Goal: Task Accomplishment & Management: Complete application form

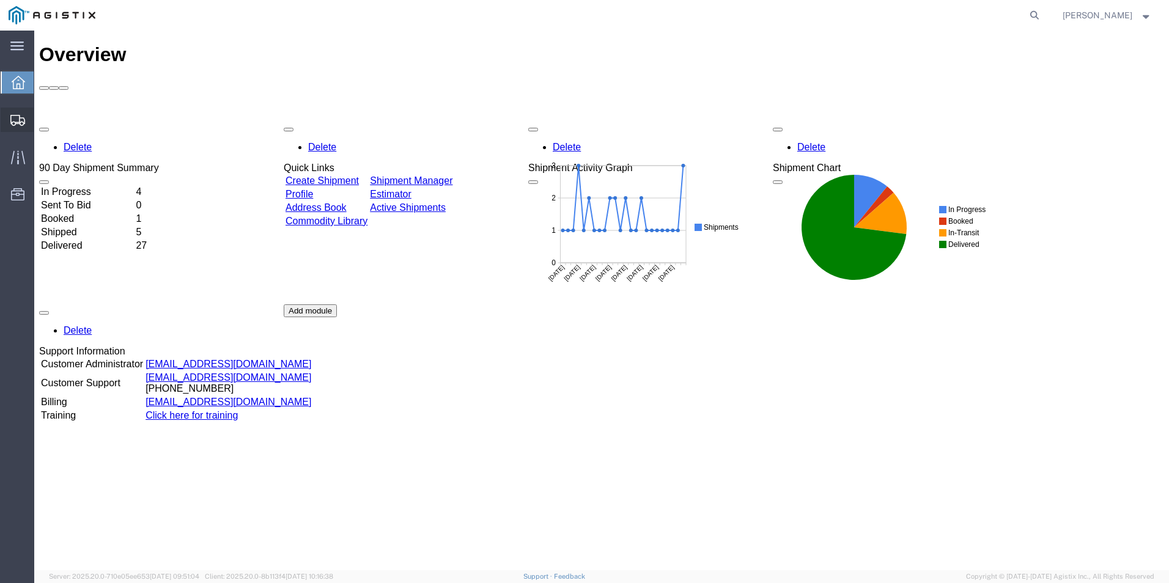
click at [0, 0] on span "Create Shipment" at bounding box center [0, 0] width 0 height 0
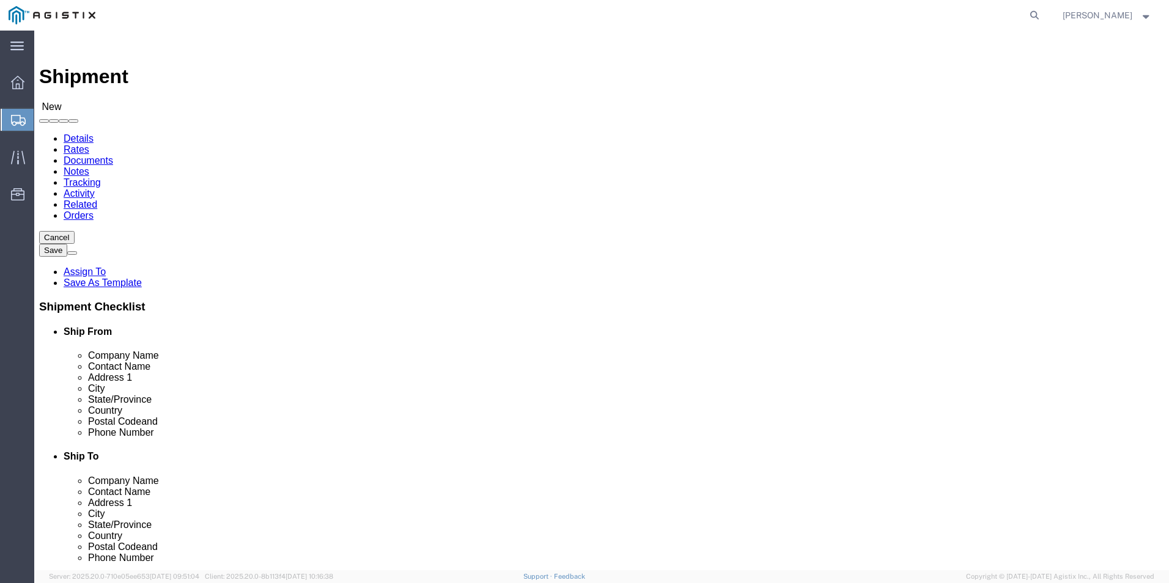
select select
click select "Select Kerotest Manufacturing Corp PG&E"
select select "9596"
click select "Select Kerotest Manufacturing Corp PG&E"
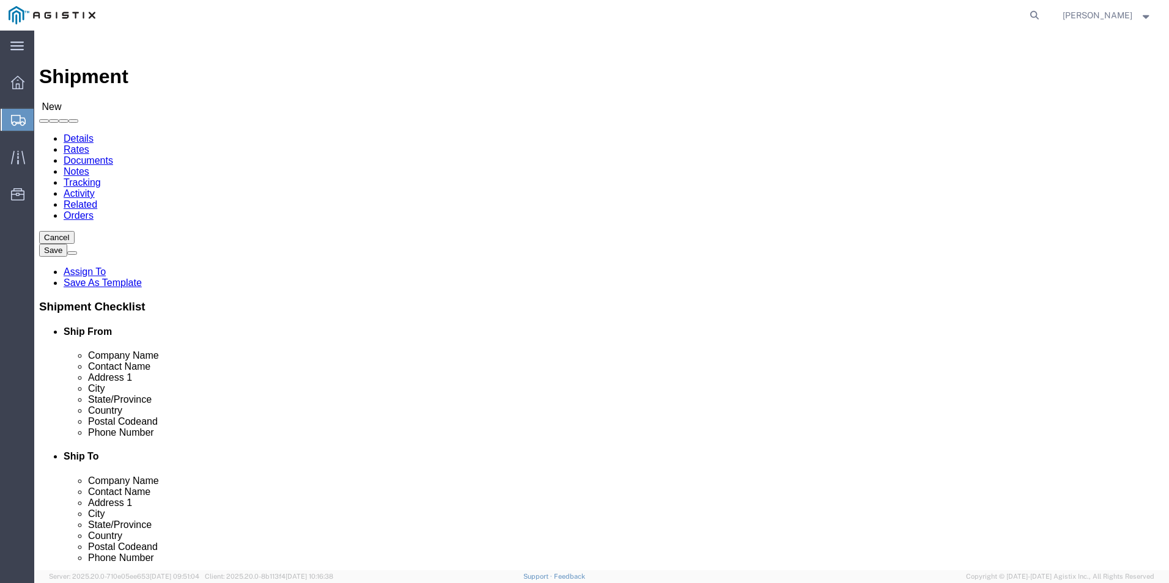
select select
click select "Select All Others [GEOGRAPHIC_DATA] [GEOGRAPHIC_DATA] [GEOGRAPHIC_DATA] [GEOGRA…"
select select "19740"
click select "Select All Others [GEOGRAPHIC_DATA] [GEOGRAPHIC_DATA] [GEOGRAPHIC_DATA] [GEOGRA…"
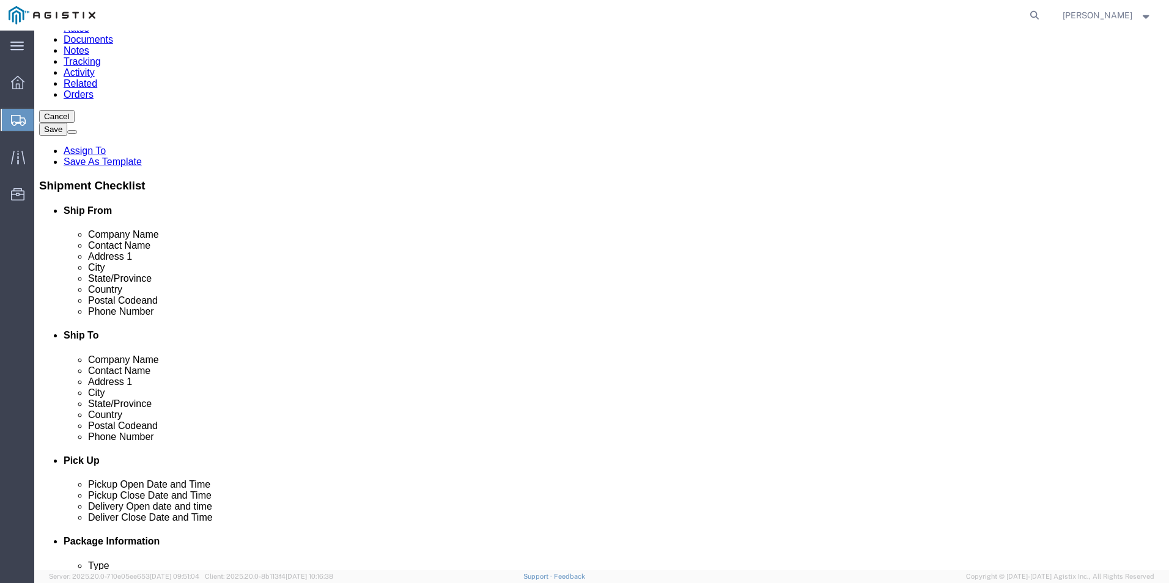
scroll to position [122, 0]
select select "MYPROFILE"
select select "LA"
click input "text"
click p "- Pacific Gas & Electric - ([PERSON_NAME]) [STREET_ADDRESS][PERSON_NAME]"
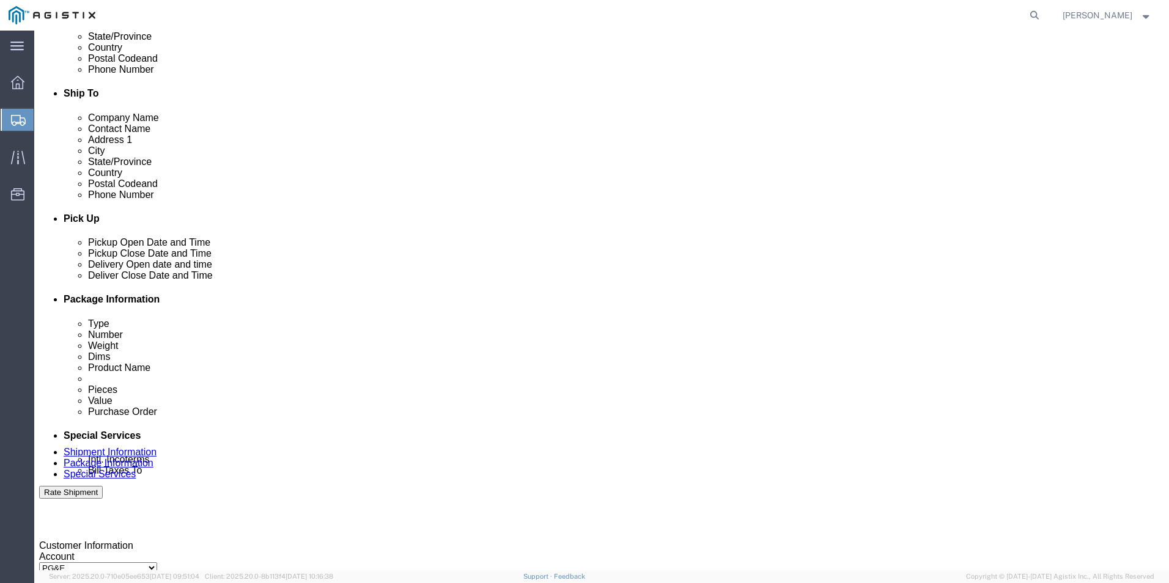
scroll to position [428, 0]
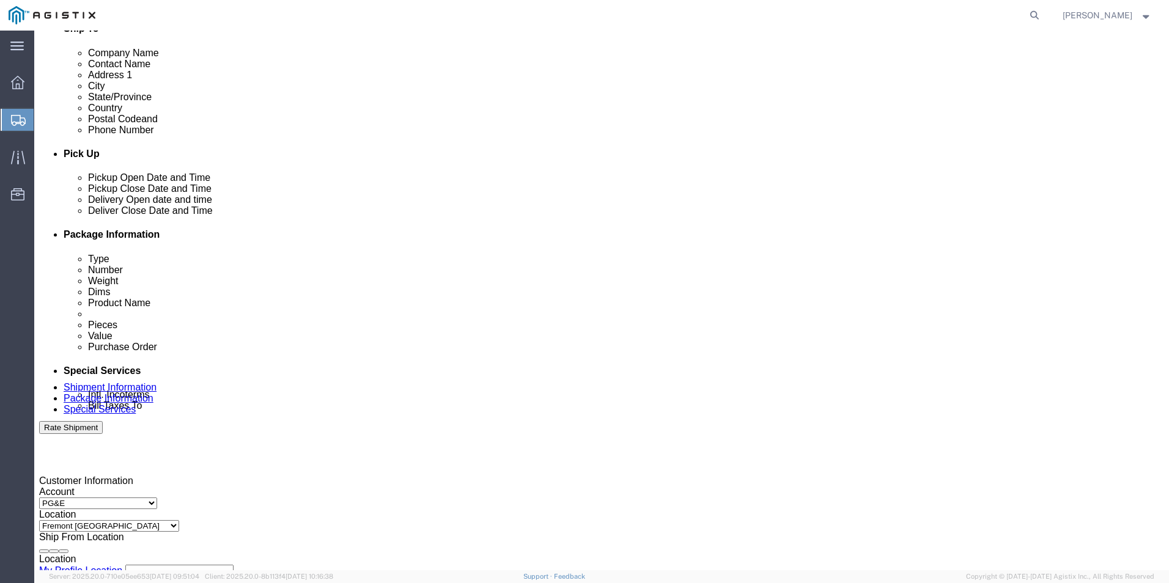
type input "Pacific Gas & Electric"
click div "[DATE] 10:00 AM"
click button "Apply"
click div "[DATE] 11:00 AM"
type input "4:00 PM"
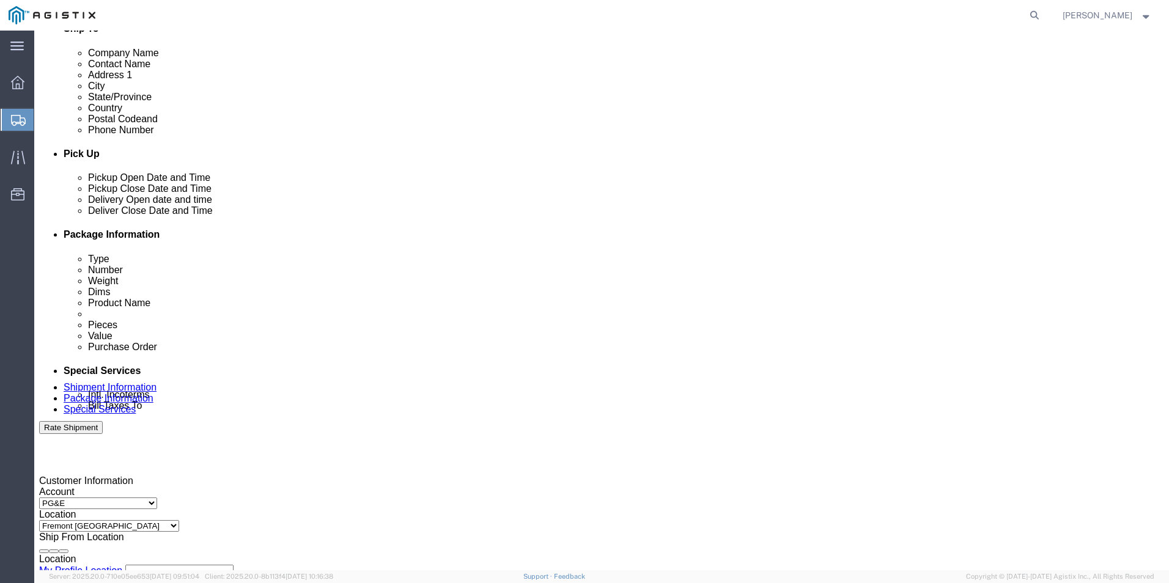
click button "Apply"
click div
click span
click input "5:00 PM"
type input "8:00 AM"
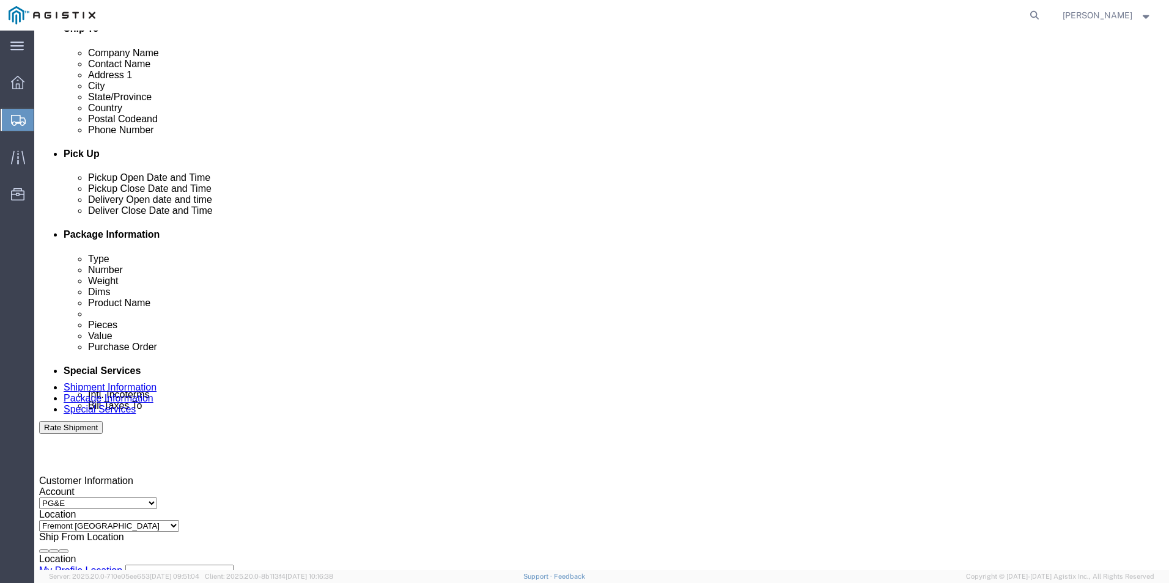
click button "Apply"
click div
type input "4:00 PM"
click button "Apply"
click input "text"
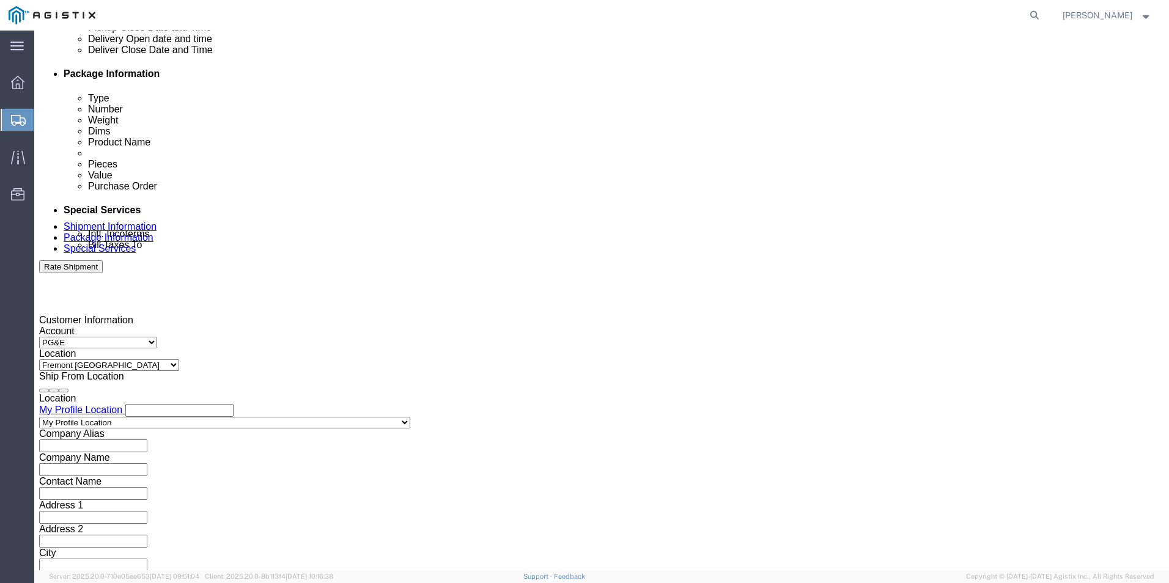
scroll to position [610, 0]
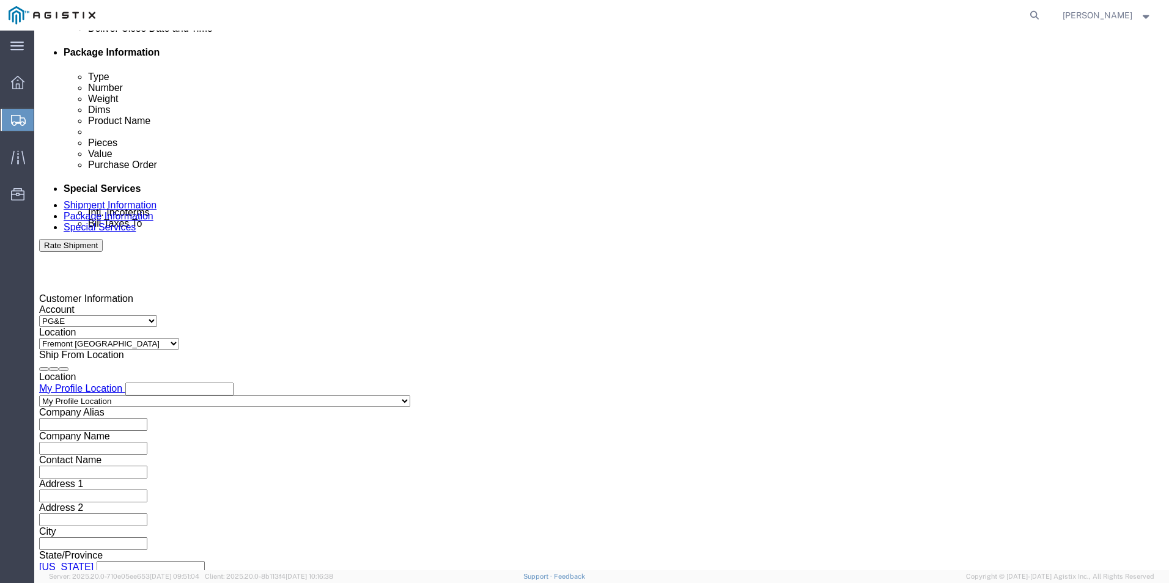
type input "3501412184"
click select "Select Air Less than Truckload Multi-Leg Ocean Freight Rail Small Parcel Truckl…"
select select "LTL"
click select "Select Air Less than Truckload Multi-Leg Ocean Freight Rail Small Parcel Truckl…"
click button "Continue"
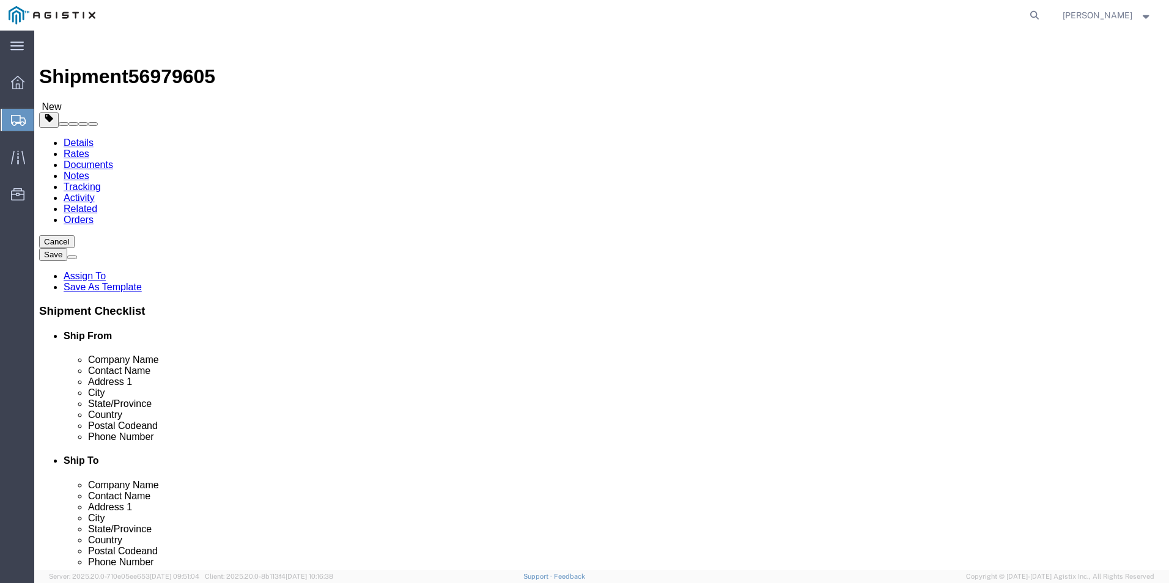
click select "Select Bulk Bundle(s) Cardboard Box(es) Carton(s) Crate(s) Drum(s) (Fiberboard)…"
select select "PSNS"
click select "Select Bulk Bundle(s) Cardboard Box(es) Carton(s) Crate(s) Drum(s) (Fiberboard)…"
click input "1"
type input "2"
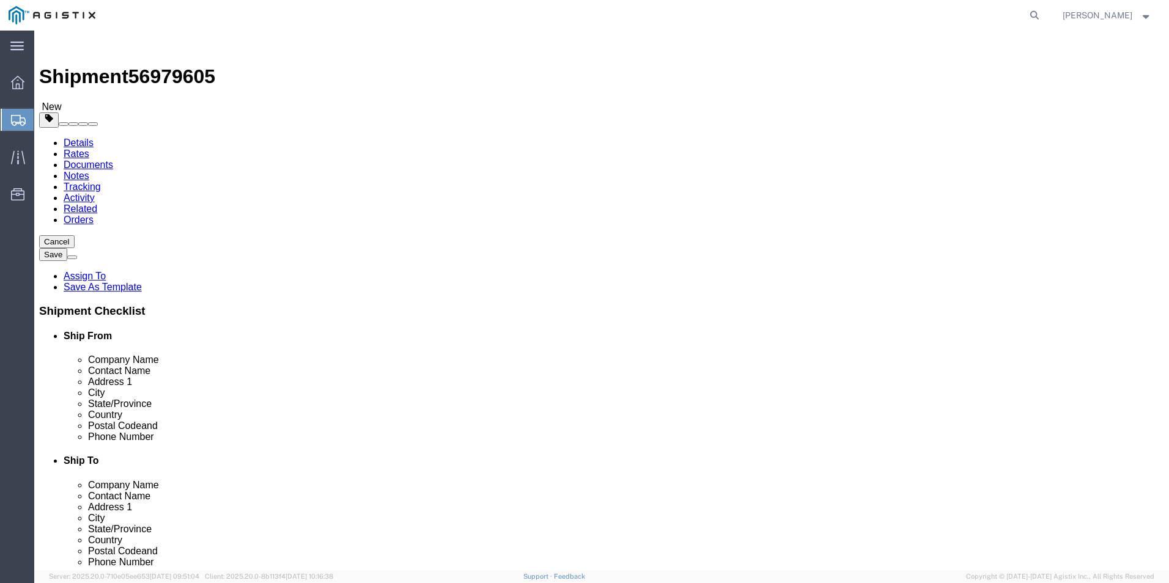
click input "text"
type input "48"
type input "40"
type input "57"
click input "0.00"
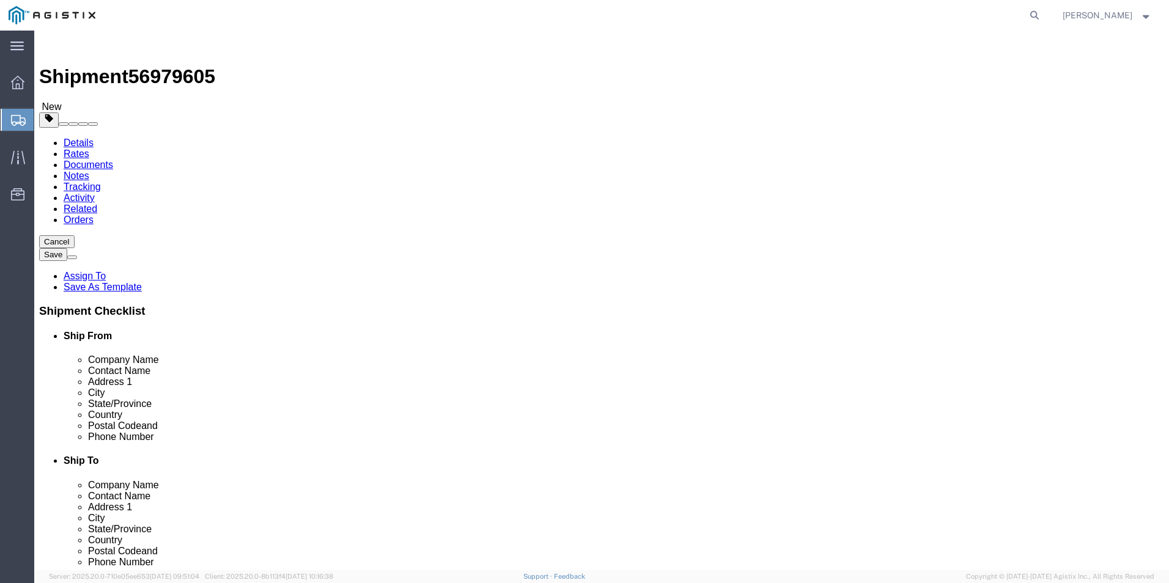
type input "0"
type input "456"
click link "Add Content"
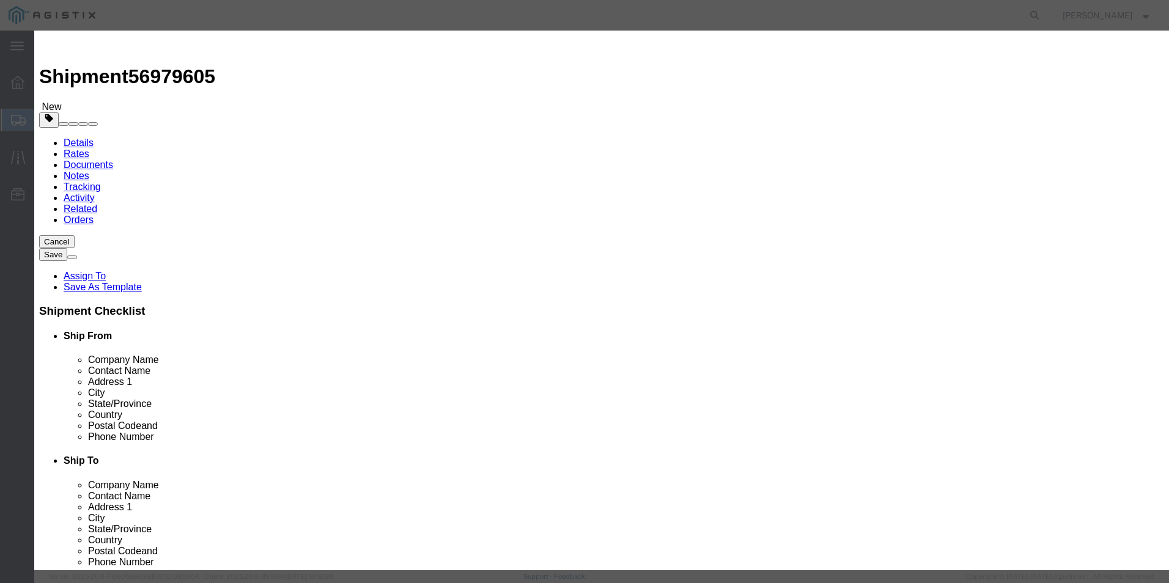
click input "text"
type input "PLASTIC CAPS (1787-20)"
click input "0"
type input "46"
click input "text"
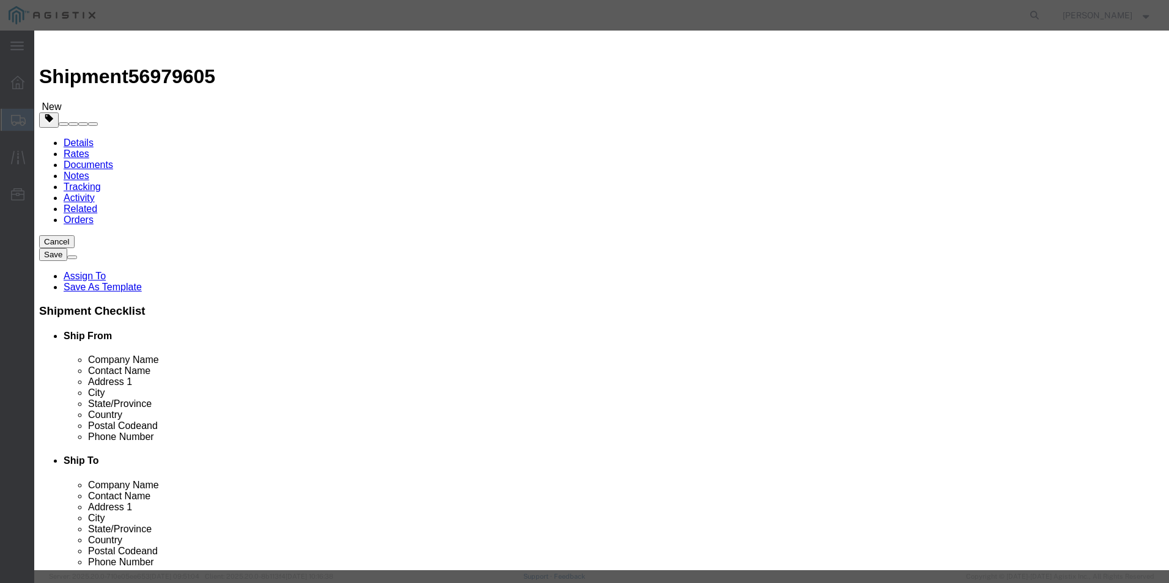
type input "4200.00"
click select "Select 50 55 60 65 70 85 92.5 100 125 175 250 300 400"
select select "125"
click select "Select 50 55 60 65 70 85 92.5 100 125 175 250 300 400"
click button "Save & Close"
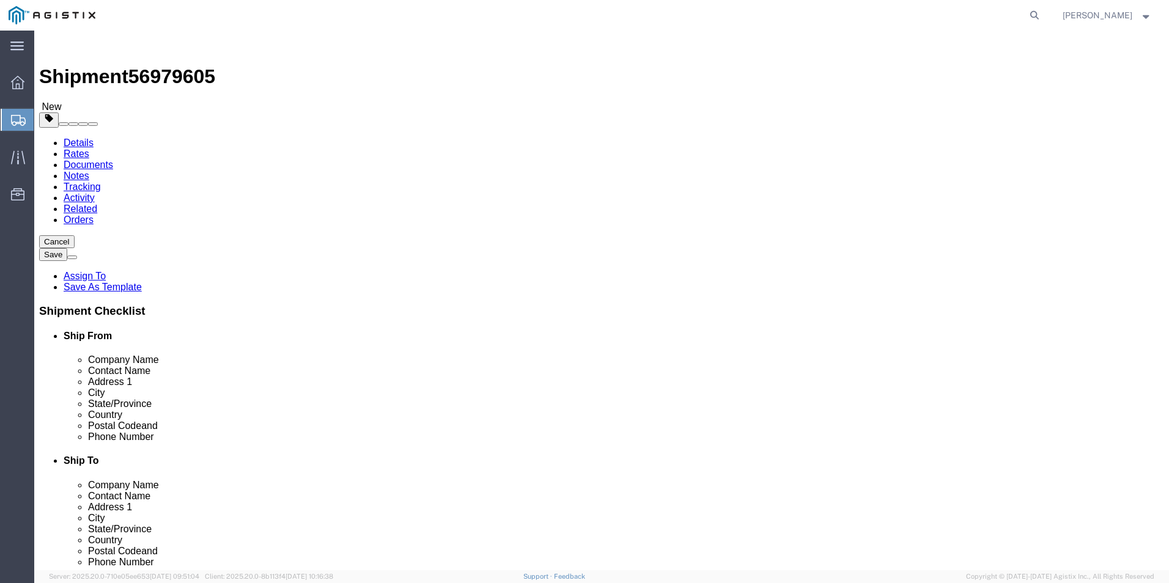
click button "Continue"
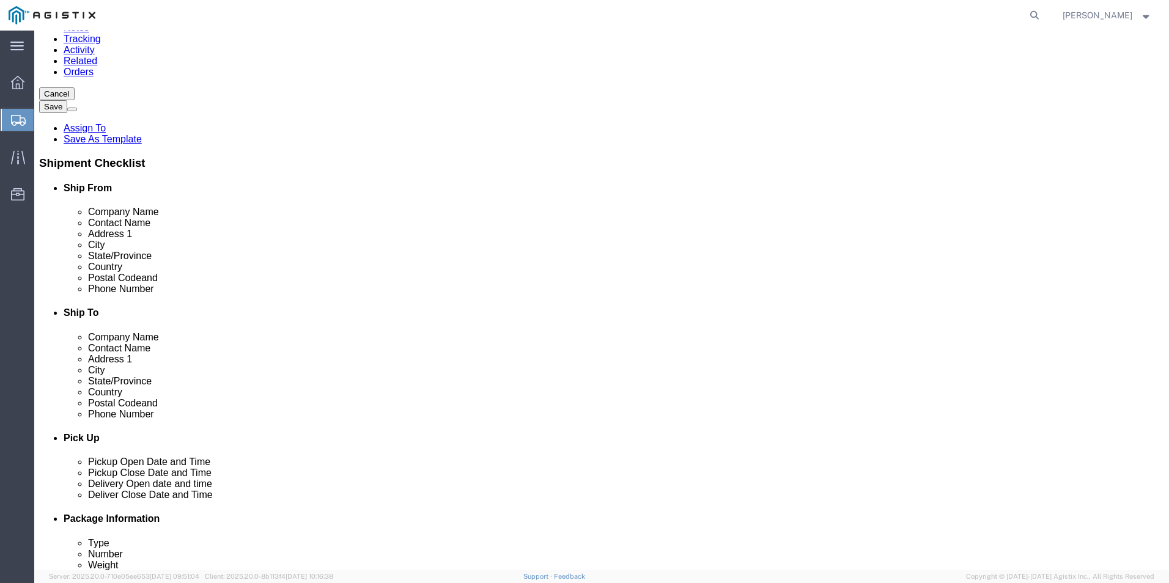
scroll to position [183, 0]
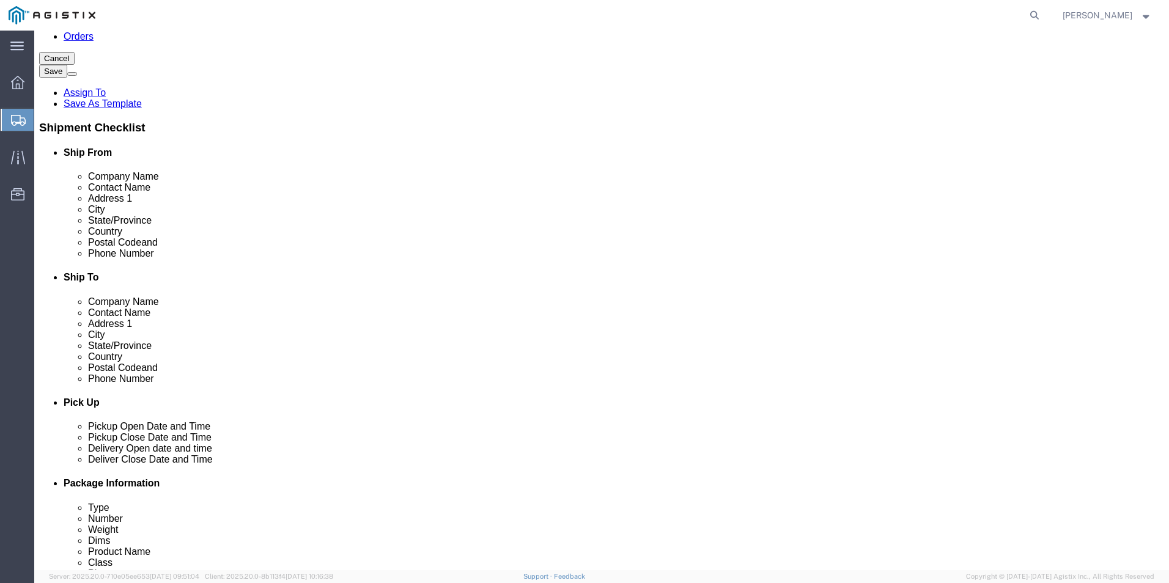
click select "Select 1 Day 2 Day 3-5 Day Economy 5+ Day"
select select "3-5 Day Economy"
click select "Select 1 Day 2 Day 3-5 Day Economy 5+ Day"
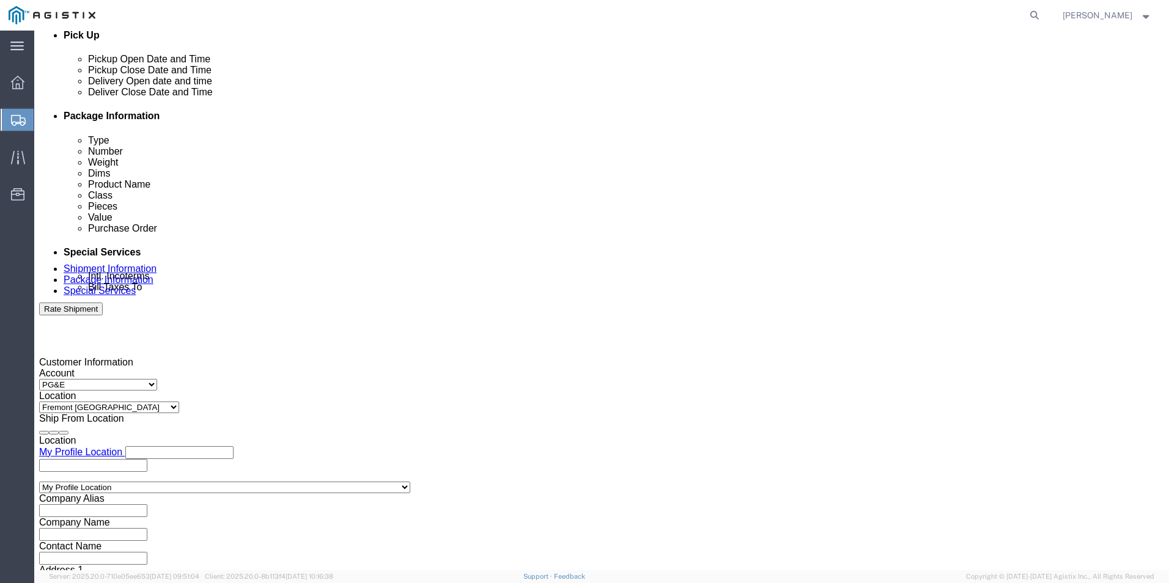
scroll to position [611, 0]
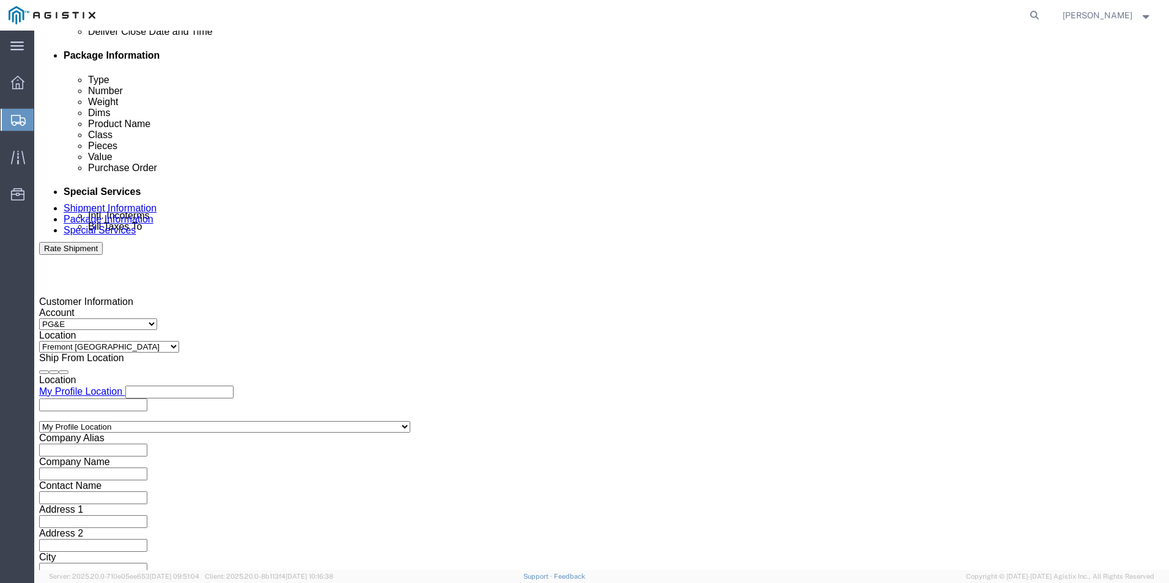
select select "MYPROFILE"
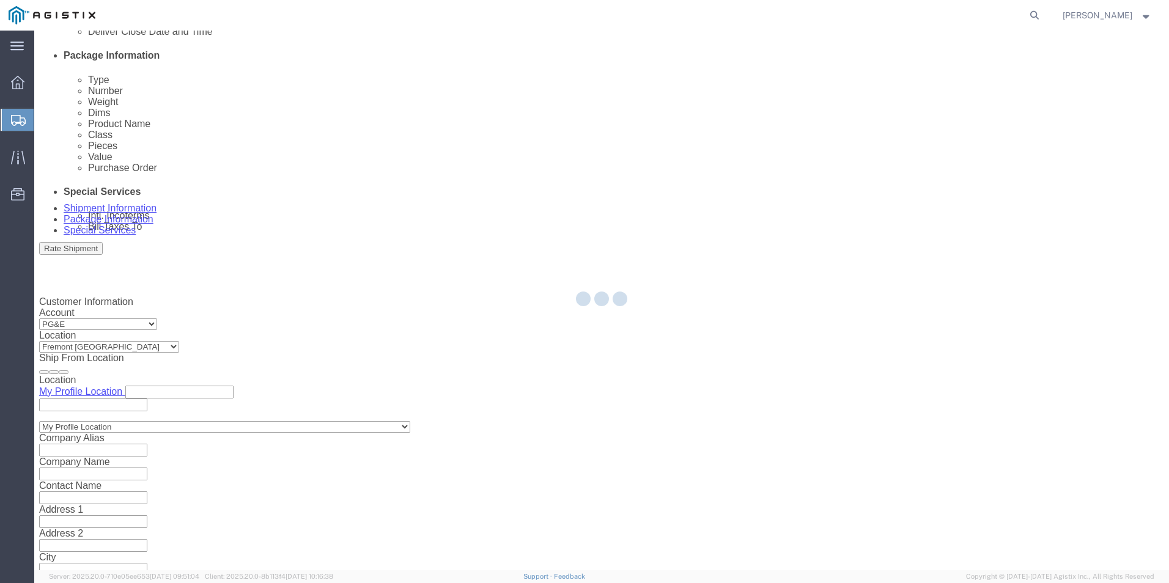
type input "Kerotest Manufacturing Corp"
type input "[STREET_ADDRESS]"
select select "US"
type input "[PERSON_NAME]"
type input "[PHONE_NUMBER]"
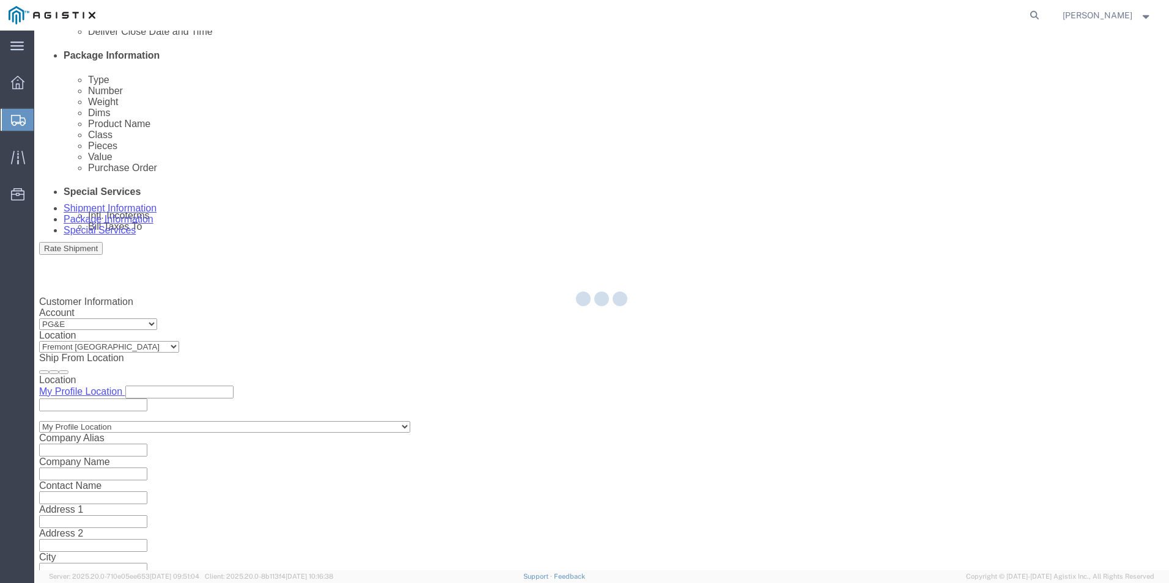
type input "MANSURA"
type input "70350"
select select "LA"
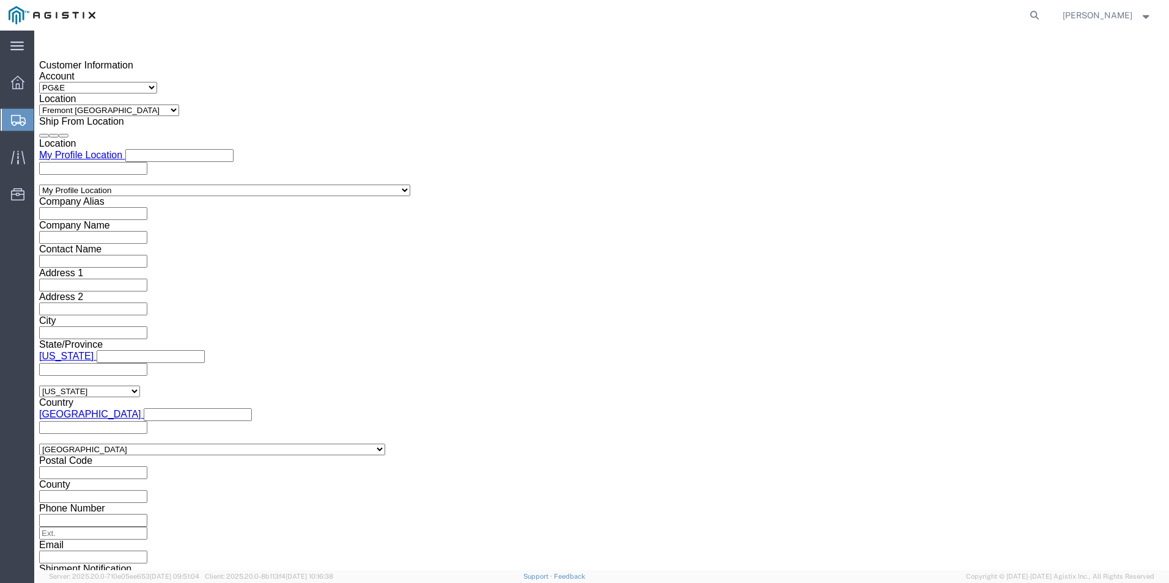
scroll to position [856, 0]
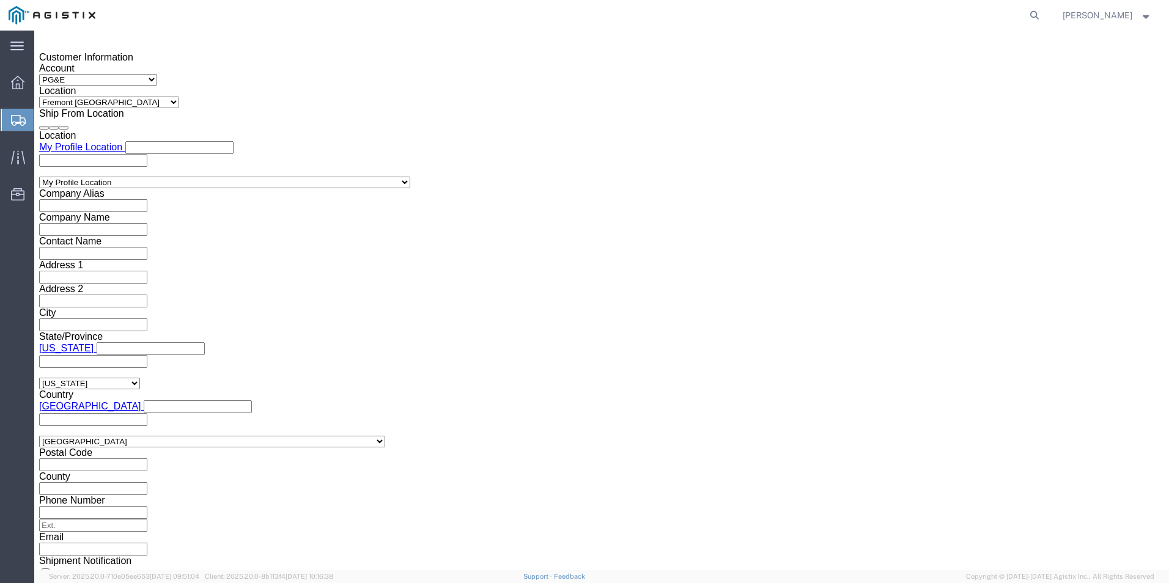
select select "MYPROFILE"
type input "Kerotest Manufacturing Corp"
type input "[STREET_ADDRESS]"
select select "US"
type input "[PERSON_NAME]"
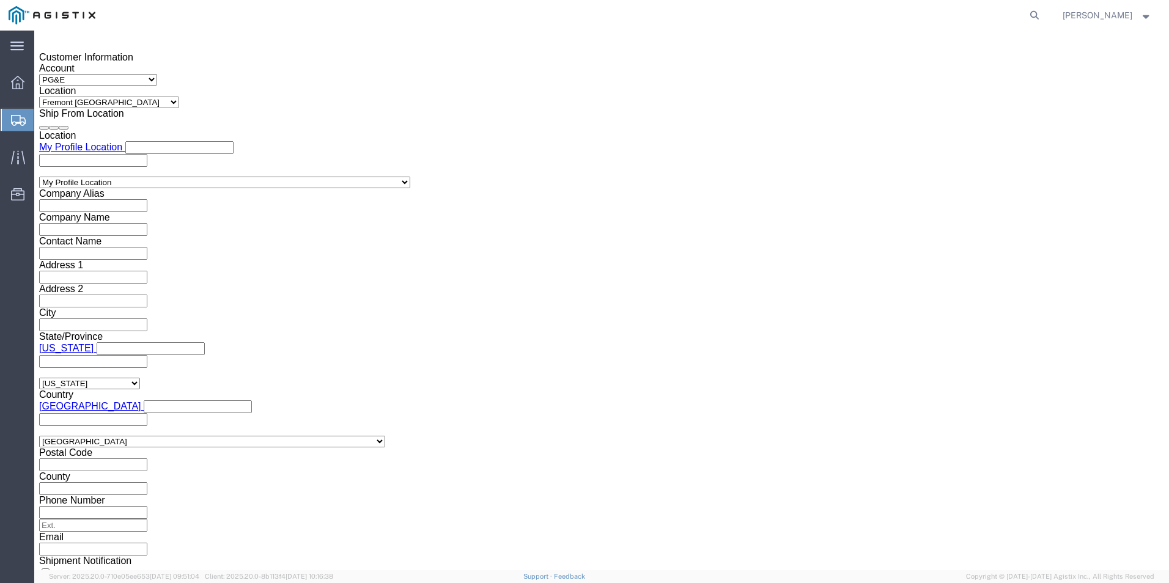
type input "[PHONE_NUMBER]"
type input "MANSURA"
type input "70350"
select select "LA"
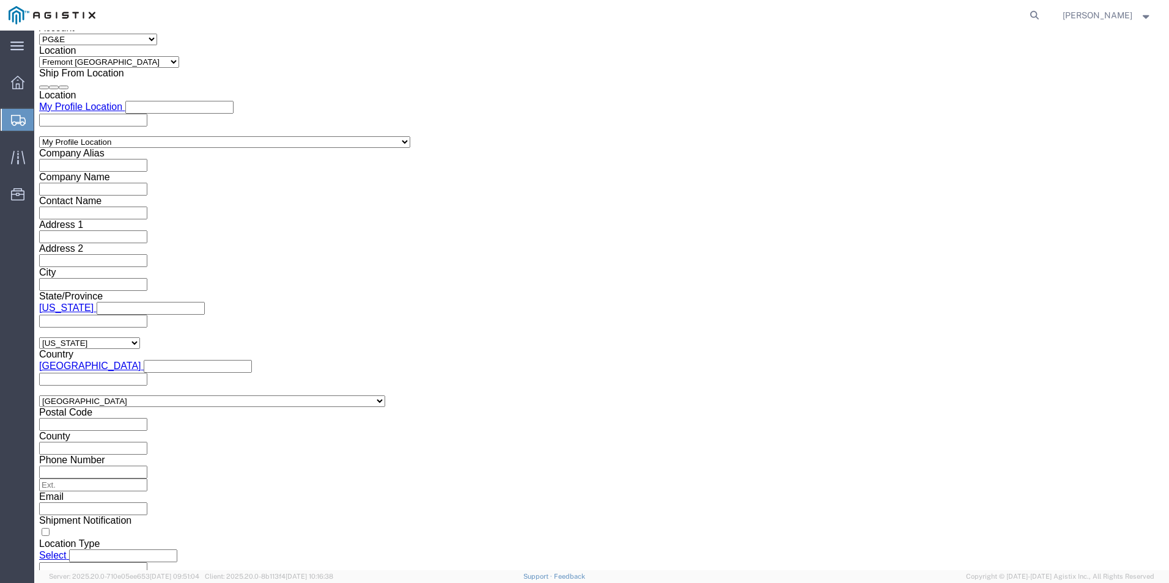
scroll to position [936, 0]
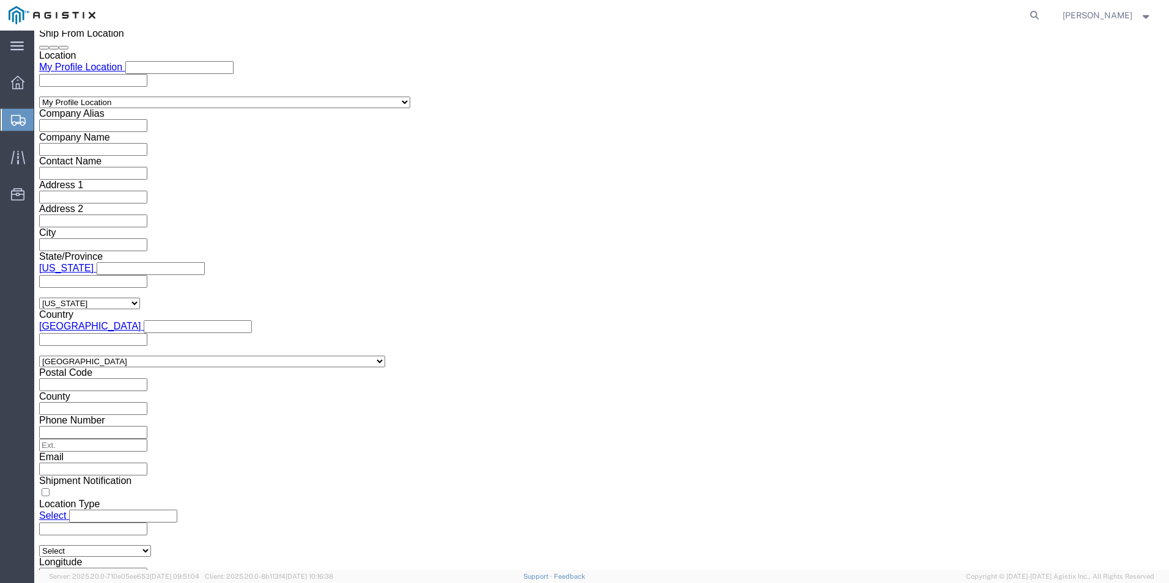
click button "Rate Shipment"
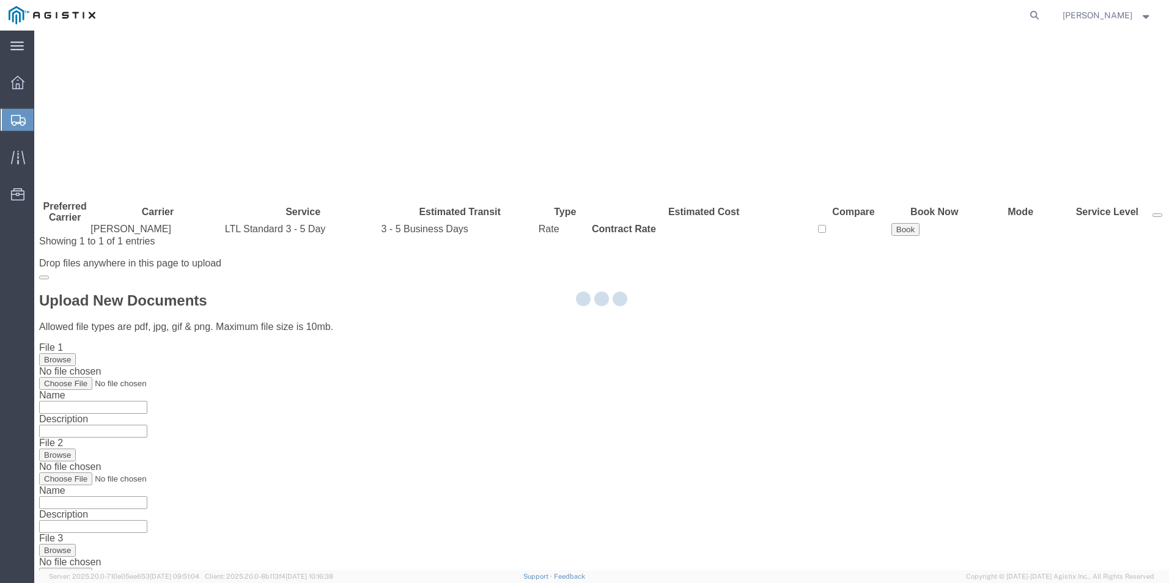
scroll to position [0, 0]
